Goal: Task Accomplishment & Management: Use online tool/utility

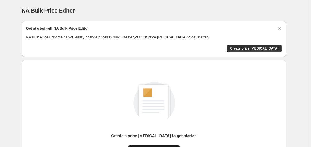
click at [155, 145] on button "New price [MEDICAL_DATA]" at bounding box center [153, 149] width 51 height 8
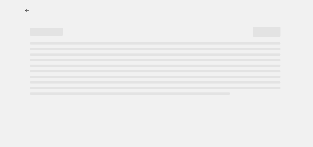
select select "percentage"
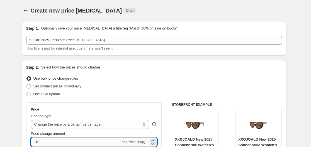
click at [80, 140] on input "-10" at bounding box center [76, 141] width 90 height 9
type input "-1"
type input "-30"
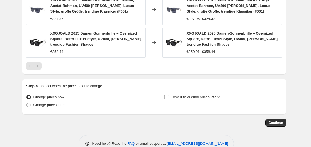
scroll to position [439, 0]
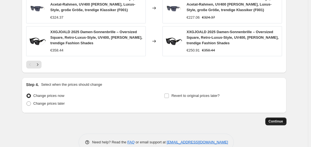
click at [282, 119] on span "Continue" at bounding box center [275, 121] width 14 height 4
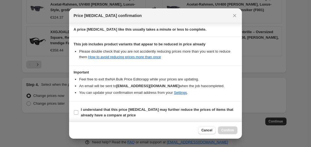
scroll to position [87, 0]
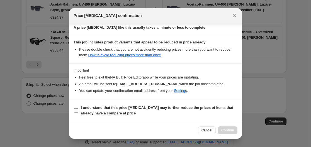
click at [103, 107] on b "I understand that this price [MEDICAL_DATA] may further reduce the prices of it…" at bounding box center [157, 110] width 152 height 10
click at [78, 108] on input "I understand that this price [MEDICAL_DATA] may further reduce the prices of it…" at bounding box center [76, 110] width 4 height 4
checkbox input "true"
click at [228, 131] on span "Confirm" at bounding box center [227, 130] width 13 height 4
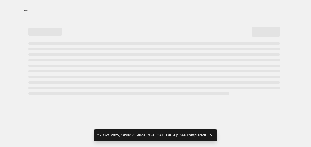
select select "percentage"
